Goal: Task Accomplishment & Management: Manage account settings

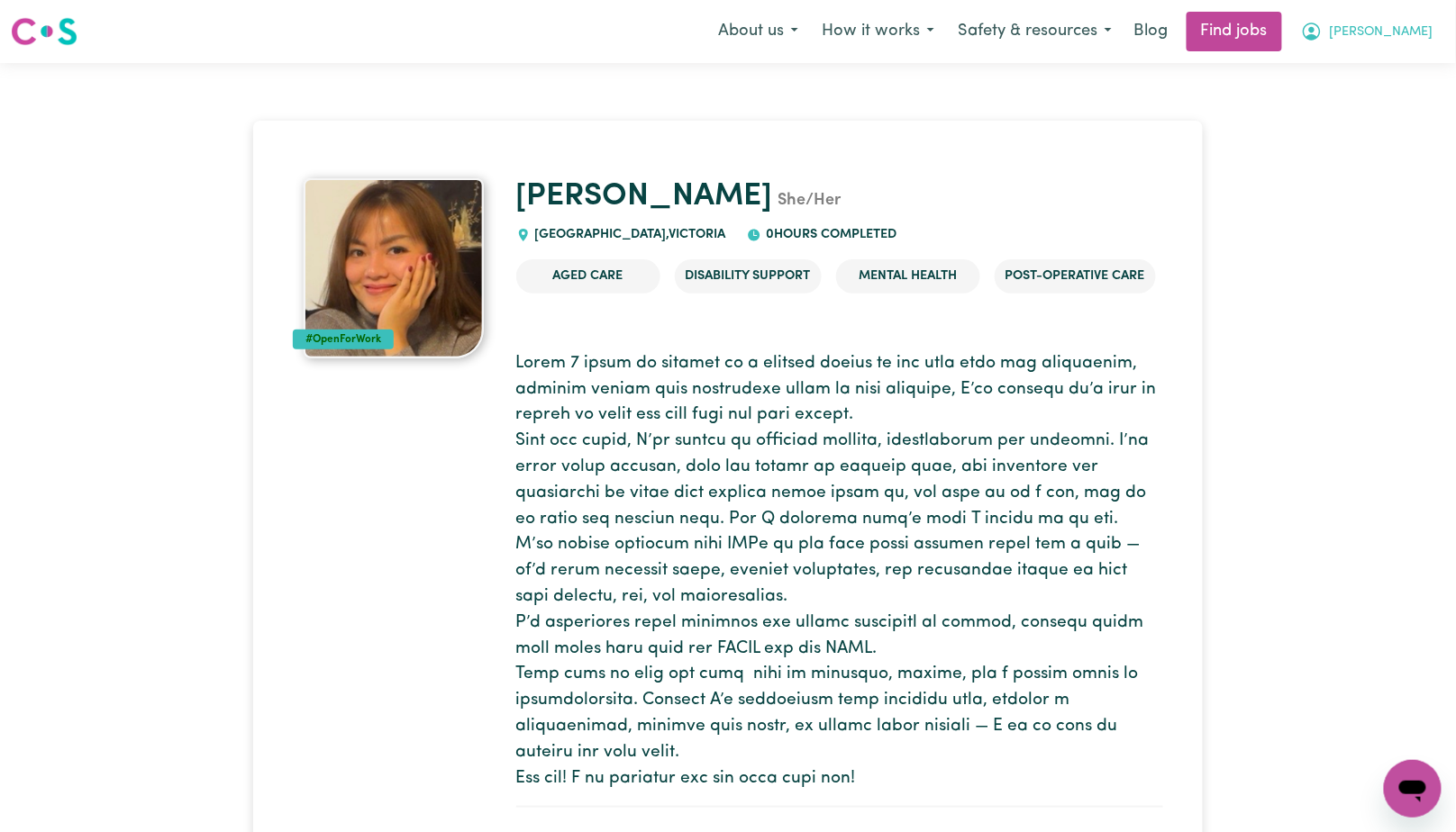
click at [1418, 37] on span "[PERSON_NAME]" at bounding box center [1382, 32] width 104 height 20
click at [1378, 80] on link "My Account" at bounding box center [1373, 70] width 142 height 35
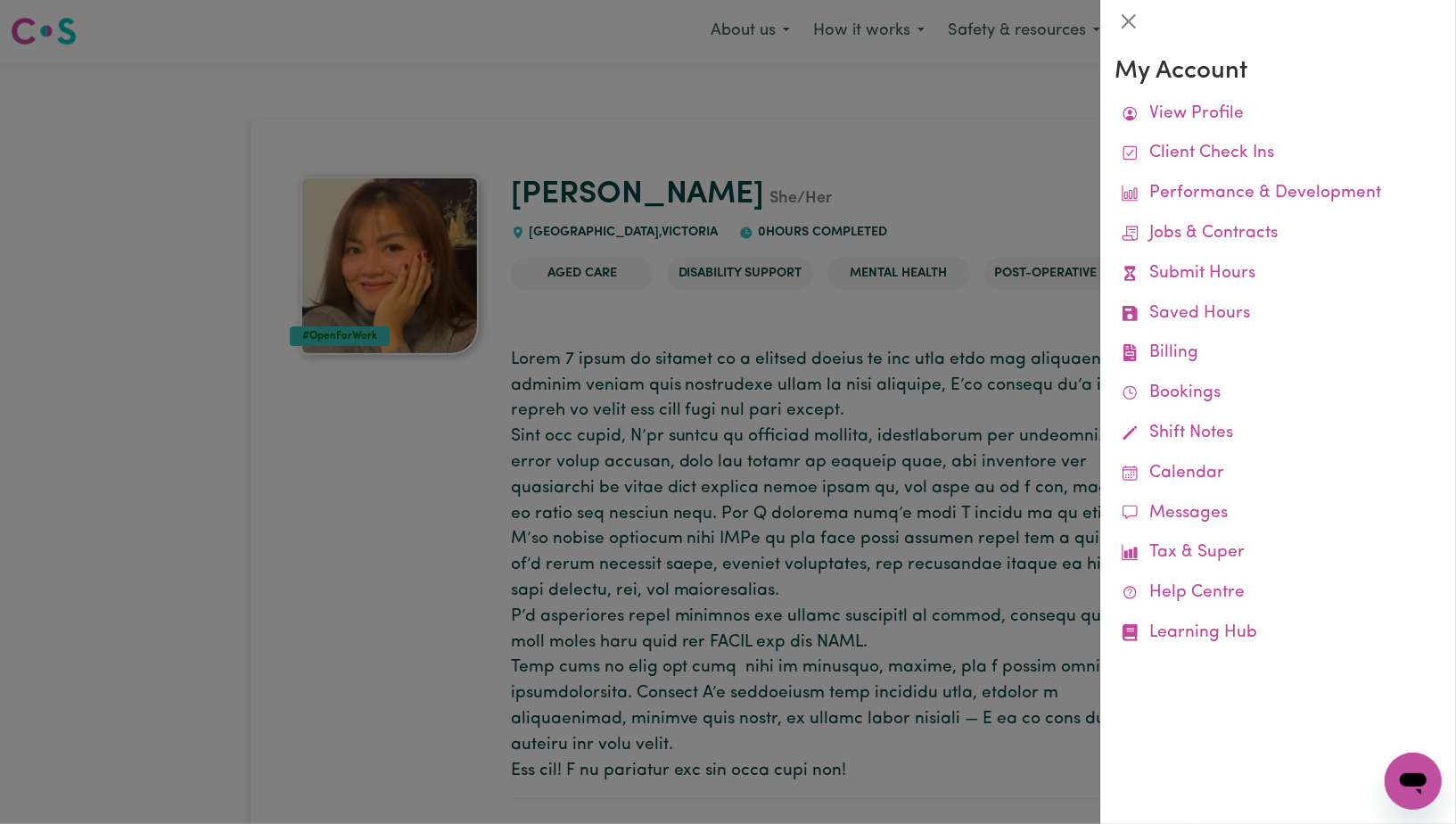
click at [953, 160] on div at bounding box center [728, 412] width 1456 height 824
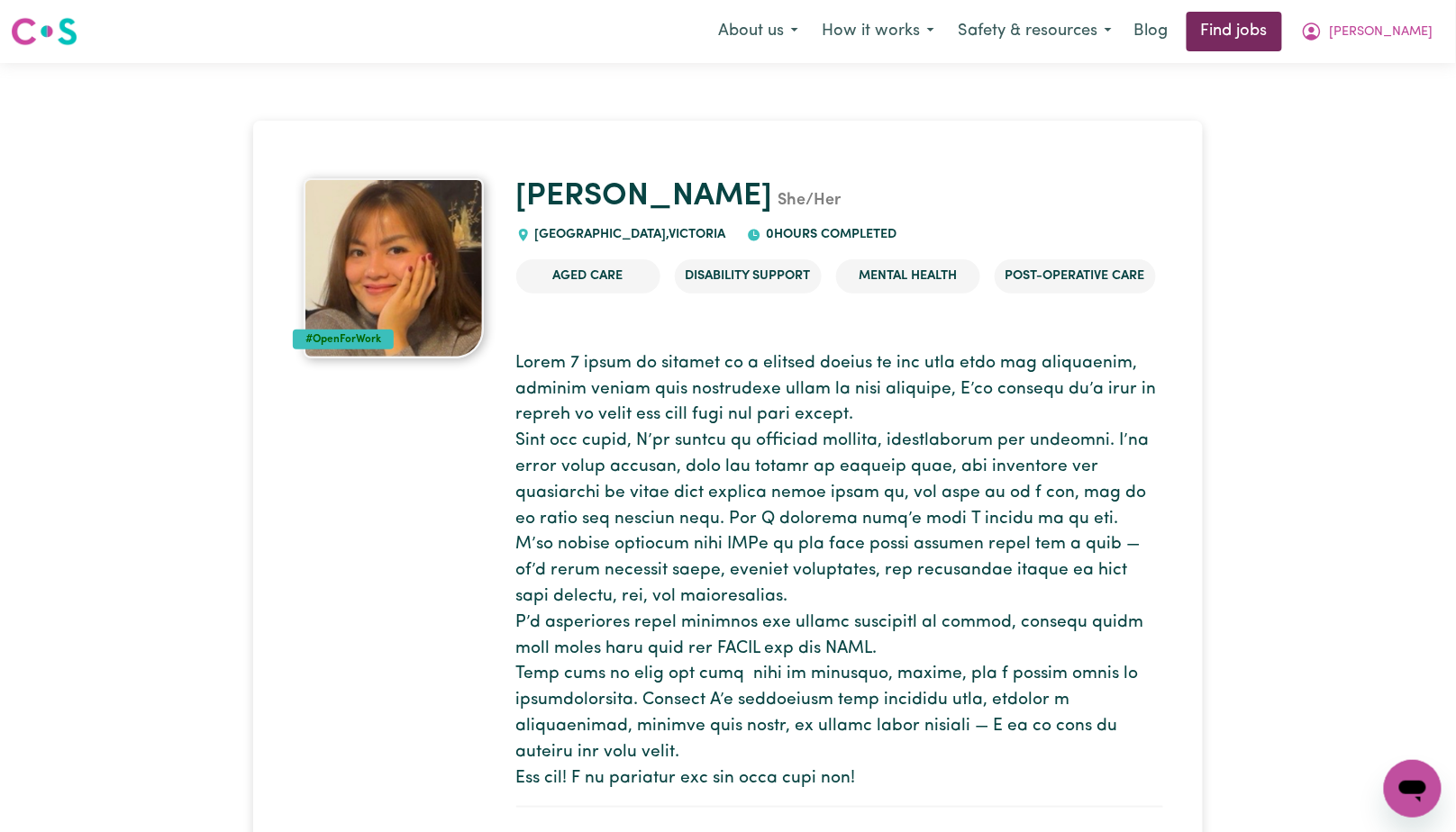
click at [1282, 32] on link "Find jobs" at bounding box center [1234, 31] width 95 height 39
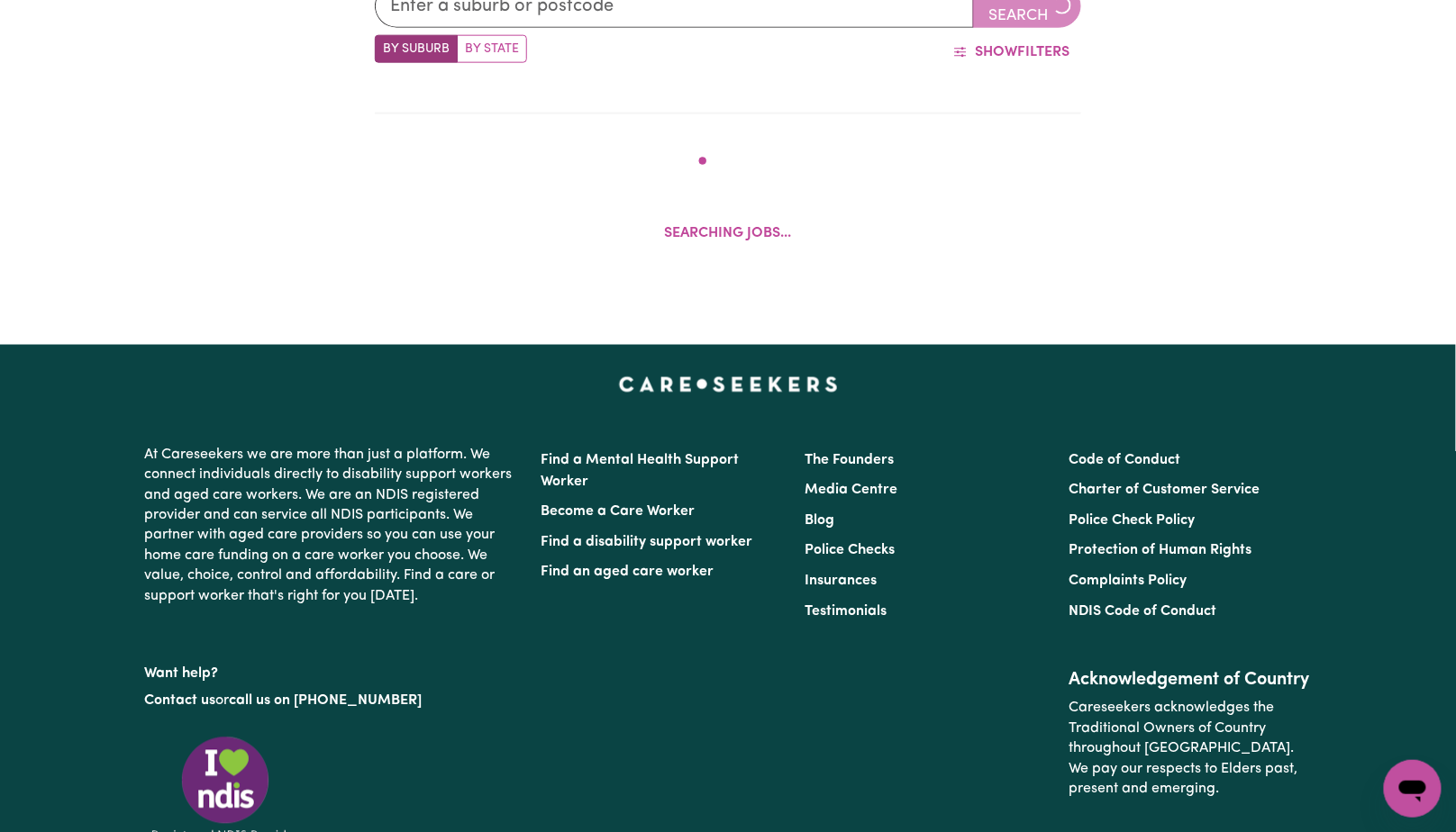
scroll to position [734, 0]
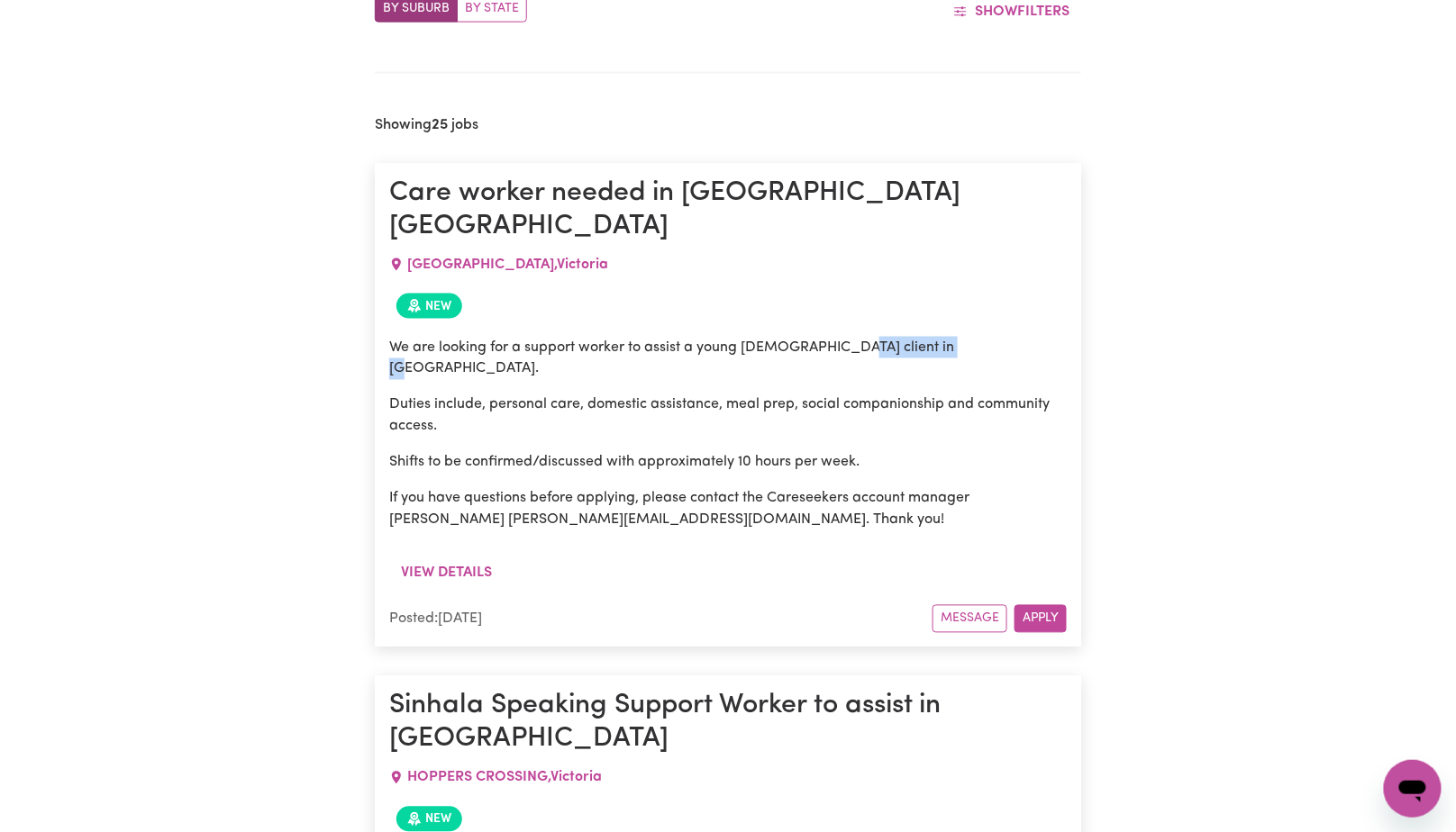
drag, startPoint x: 833, startPoint y: 313, endPoint x: 948, endPoint y: 317, distance: 115.1
click at [948, 337] on p "We are looking for a support worker to assist a young [DEMOGRAPHIC_DATA] client…" at bounding box center [728, 358] width 678 height 43
copy p "[GEOGRAPHIC_DATA]"
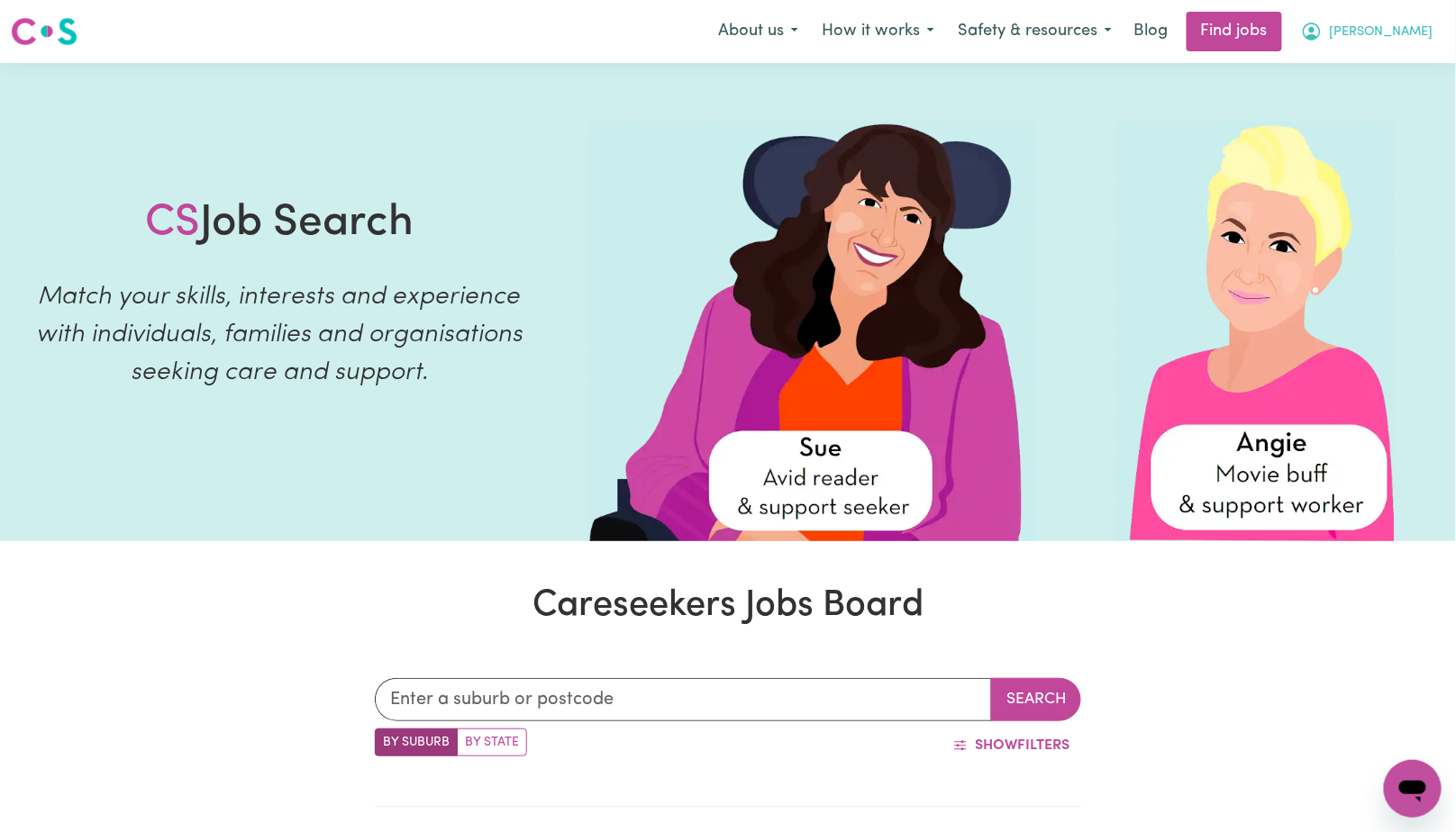
click at [1419, 30] on span "[PERSON_NAME]" at bounding box center [1382, 32] width 104 height 20
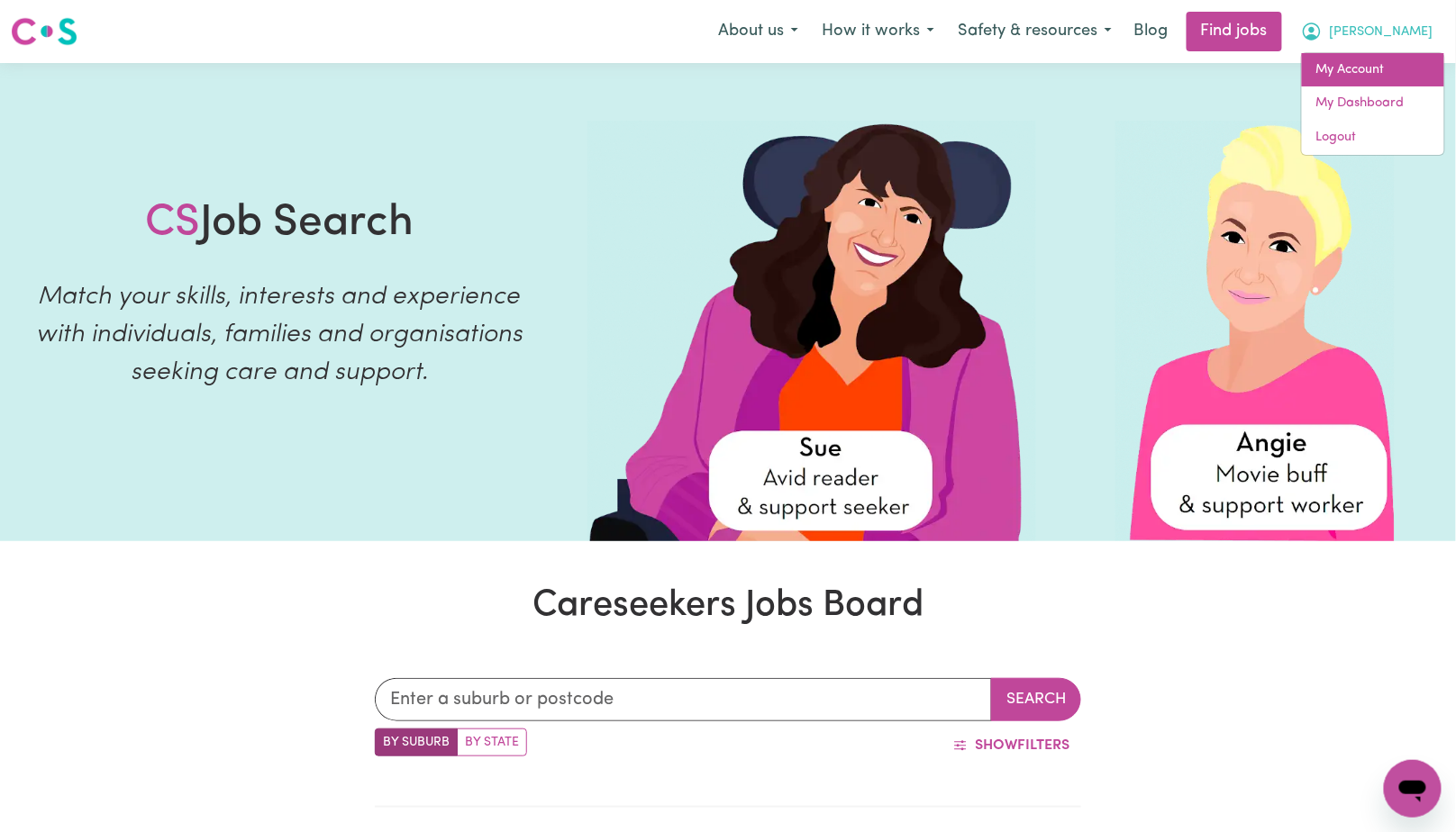
click at [1362, 71] on link "My Account" at bounding box center [1373, 70] width 142 height 35
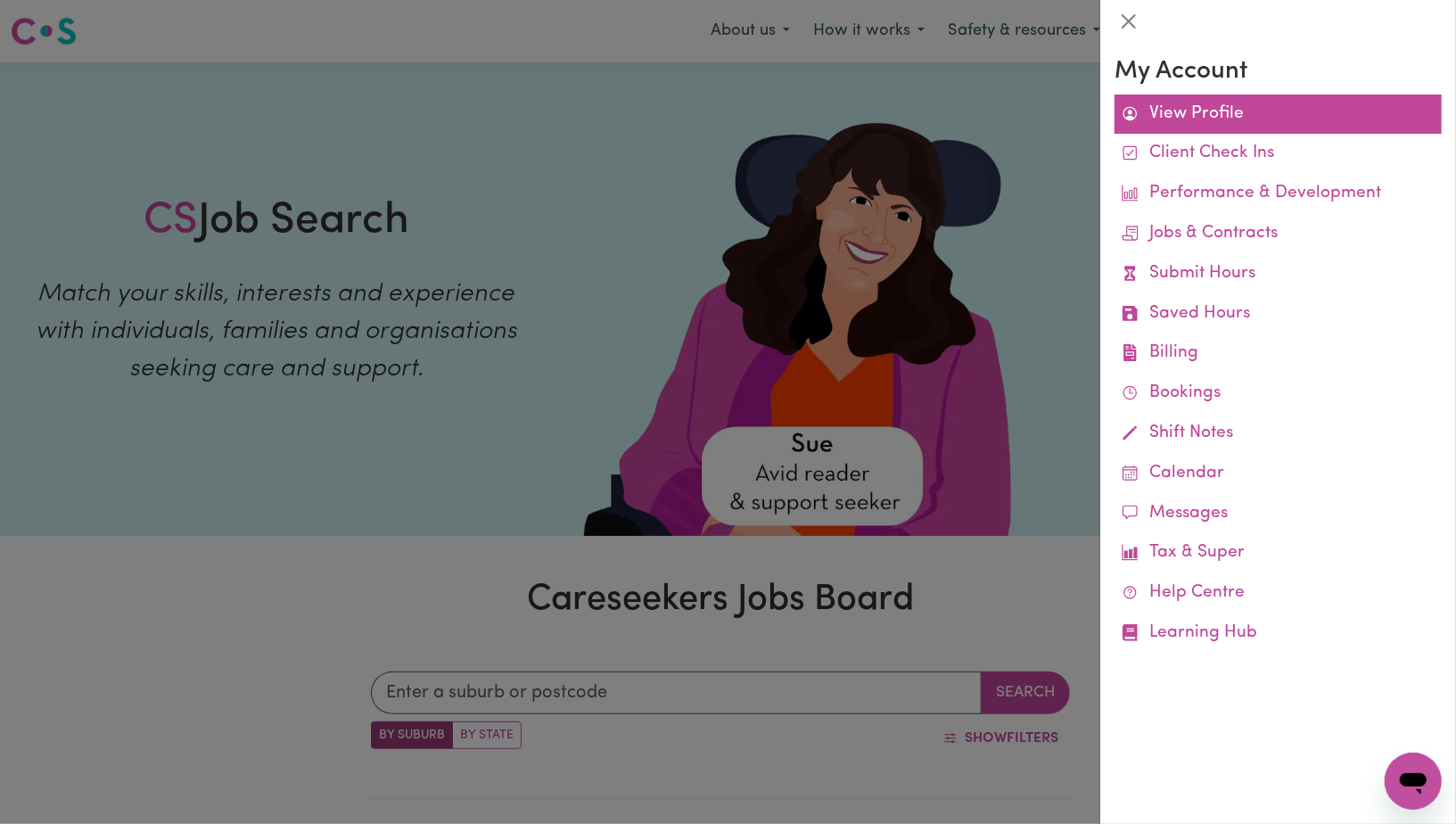
click at [1233, 121] on link "View Profile" at bounding box center [1278, 114] width 327 height 40
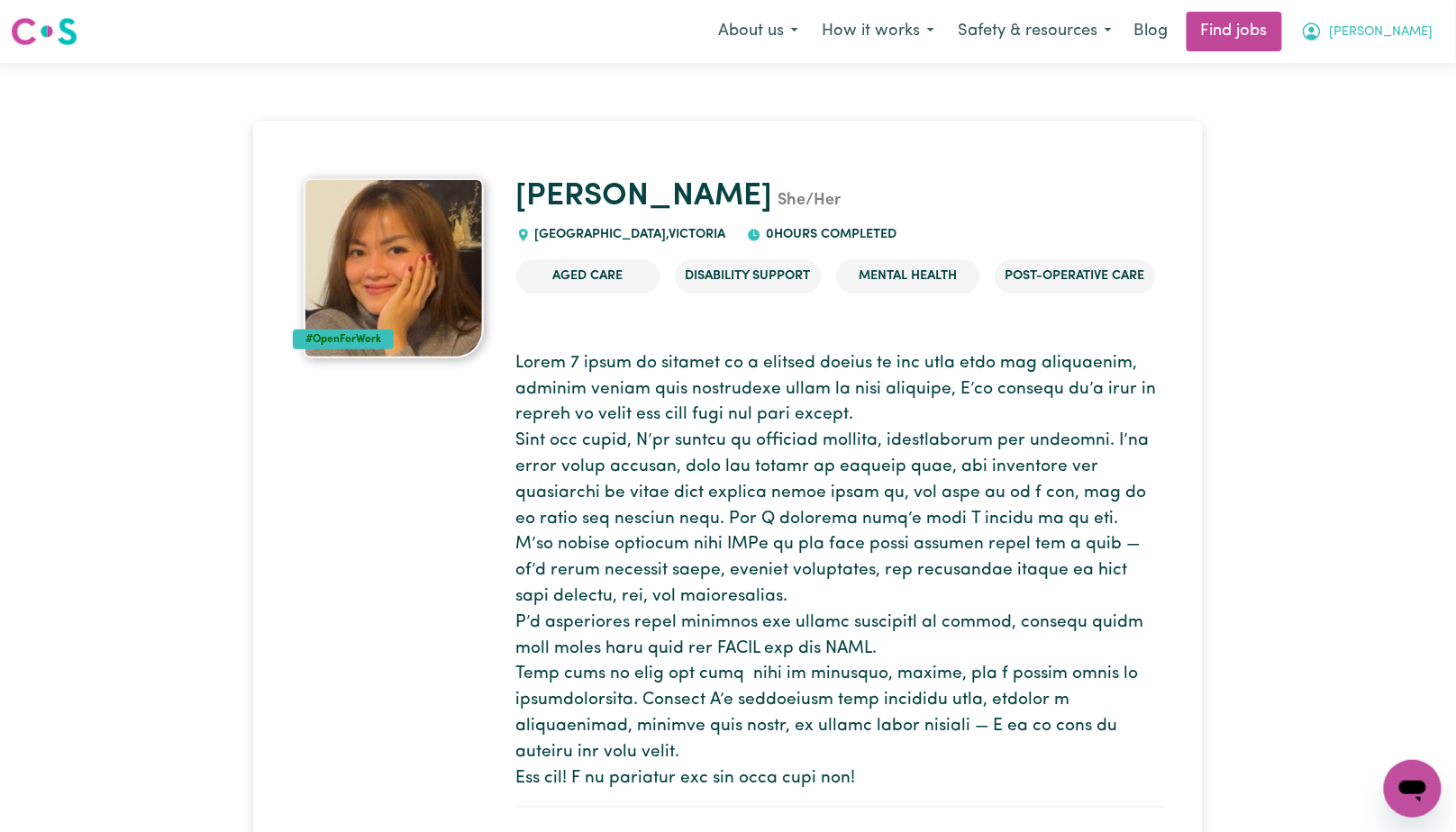
click at [1405, 28] on span "[PERSON_NAME]" at bounding box center [1382, 32] width 104 height 20
click at [1375, 96] on link "My Dashboard" at bounding box center [1373, 104] width 142 height 35
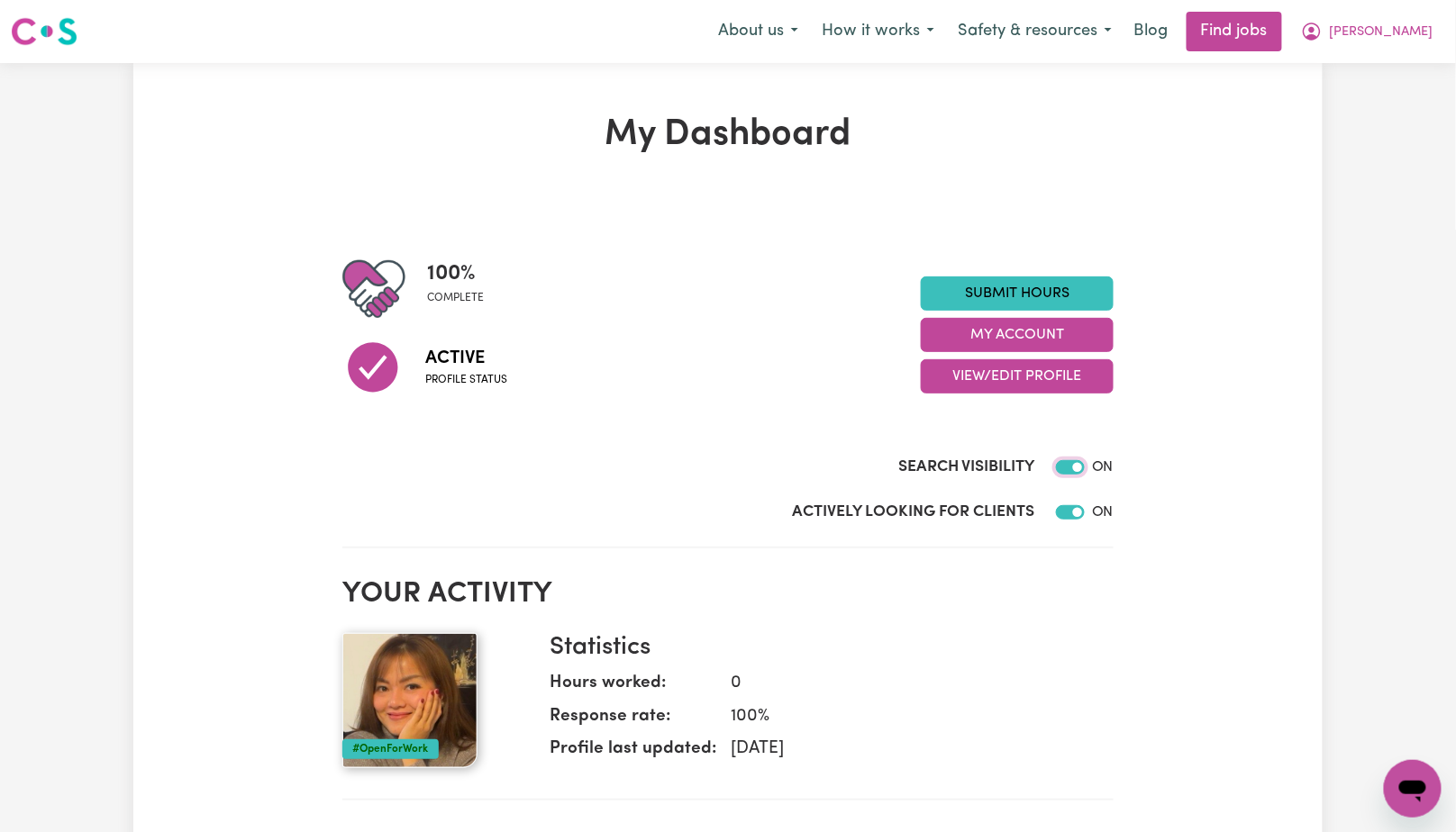
click at [1066, 470] on input "Search Visibility" at bounding box center [1071, 467] width 29 height 14
checkbox input "false"
click at [1408, 32] on span "[PERSON_NAME]" at bounding box center [1382, 32] width 104 height 20
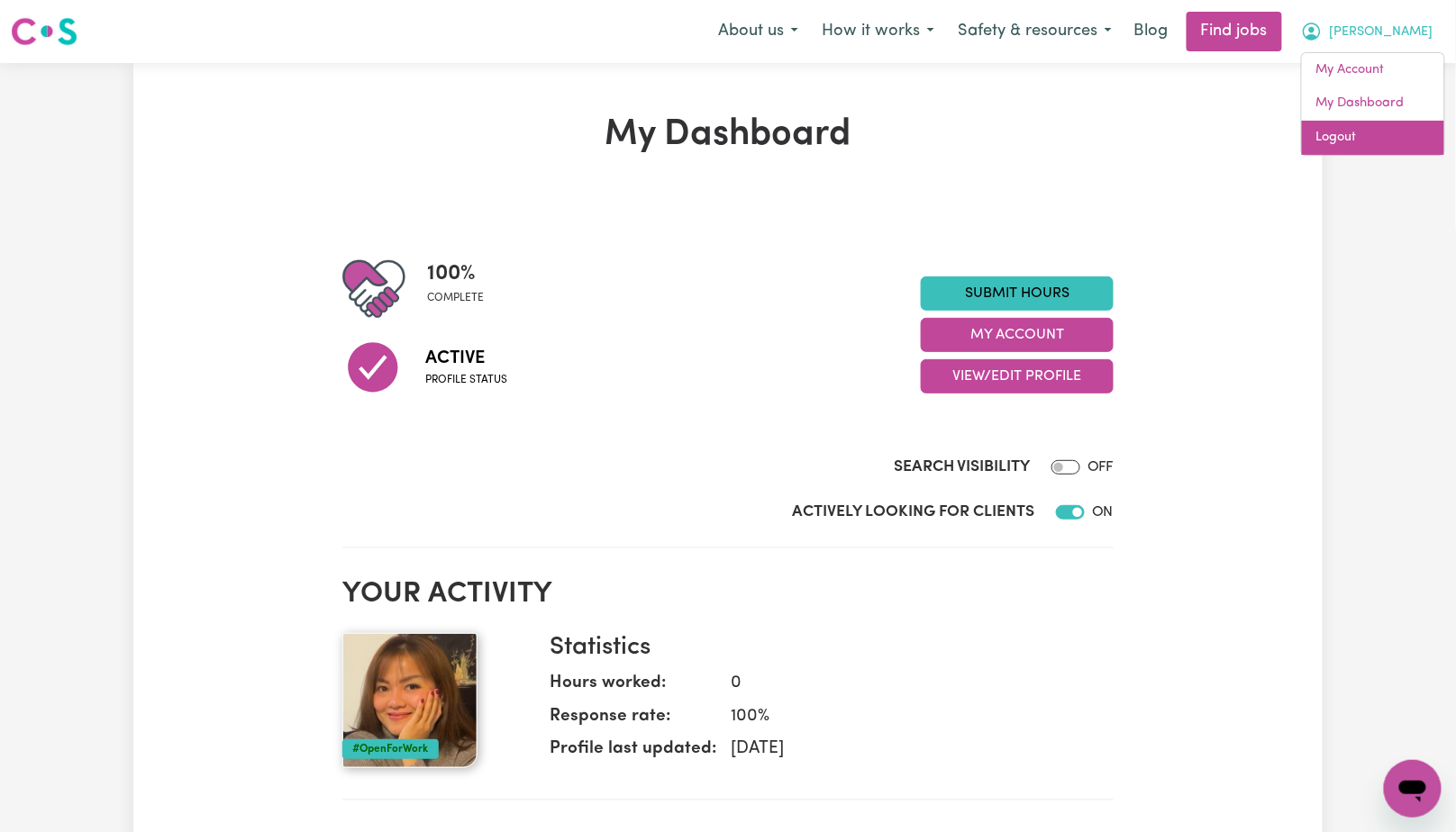
click at [1358, 137] on link "Logout" at bounding box center [1373, 138] width 142 height 35
